Goal: Information Seeking & Learning: Find specific fact

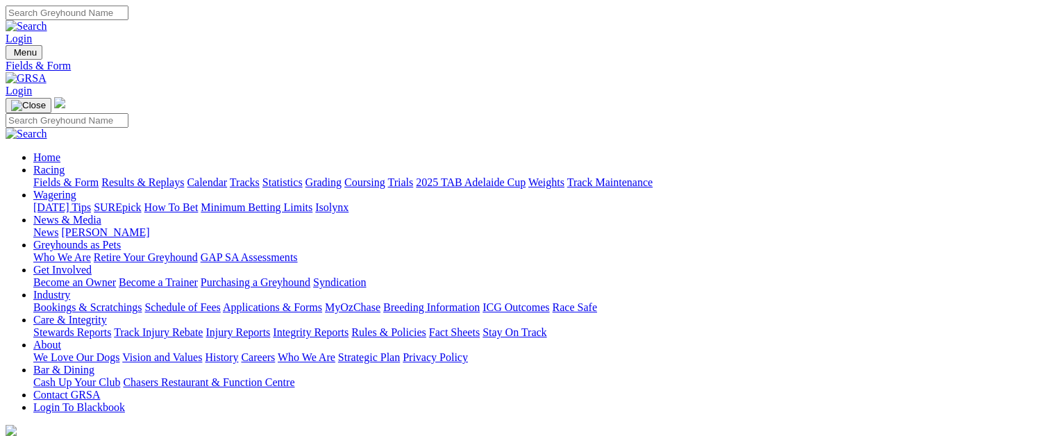
click at [303, 176] on link "Statistics" at bounding box center [283, 182] width 40 height 12
type input "starburst candy"
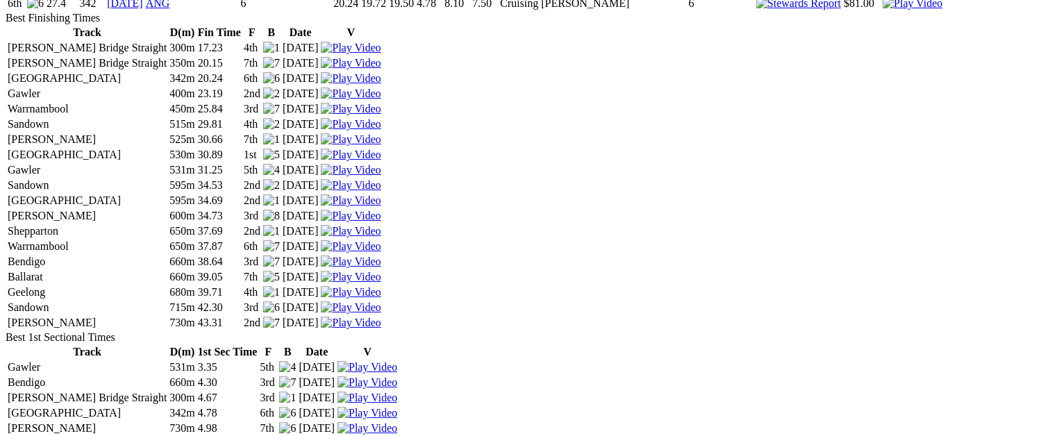
scroll to position [2853, 0]
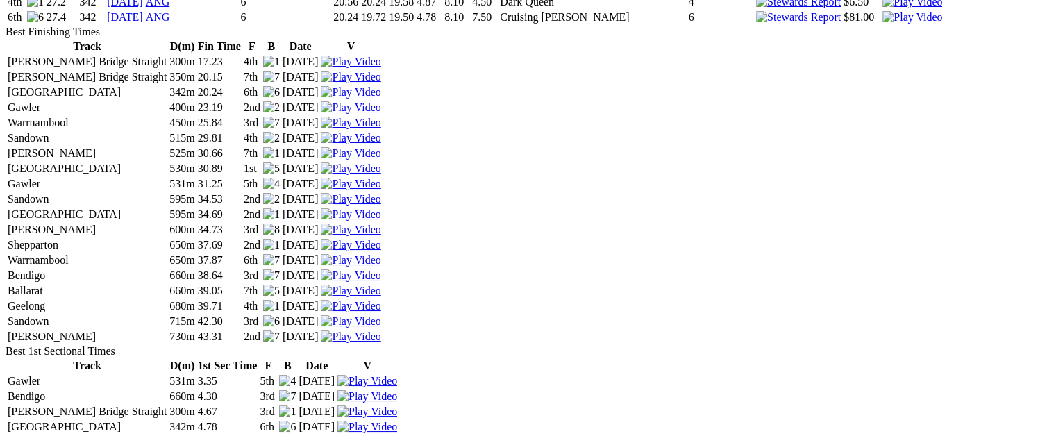
click at [883, 24] on img at bounding box center [913, 17] width 60 height 13
